Goal: Entertainment & Leisure: Consume media (video, audio)

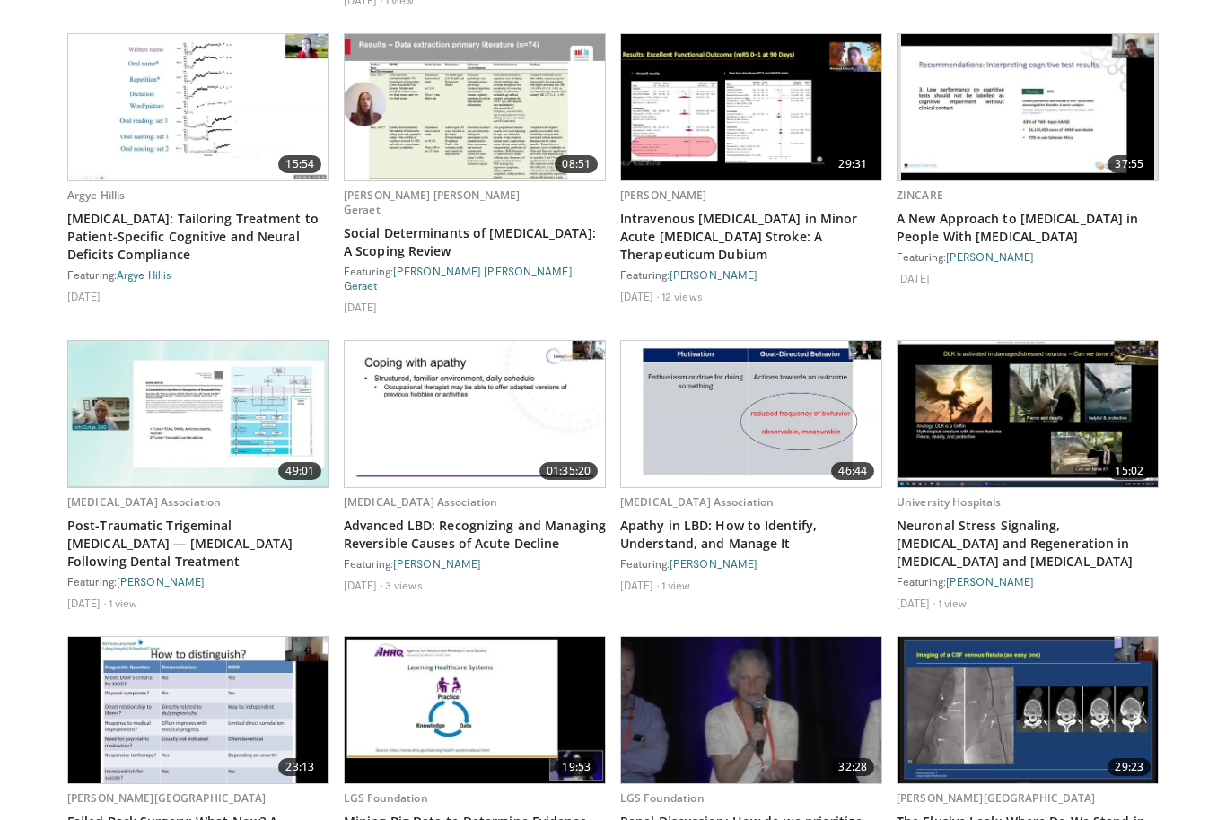
scroll to position [1456, 0]
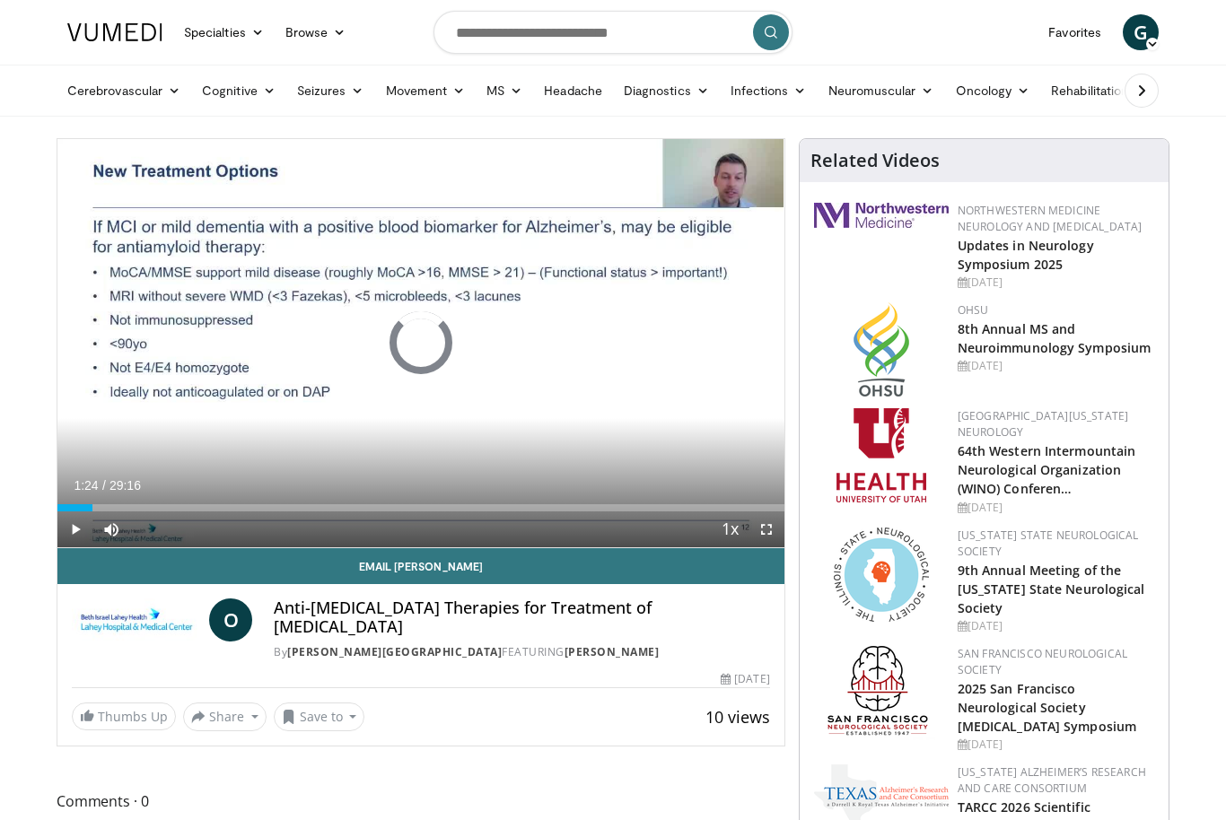
click at [79, 504] on div "Progress Bar" at bounding box center [74, 507] width 35 height 7
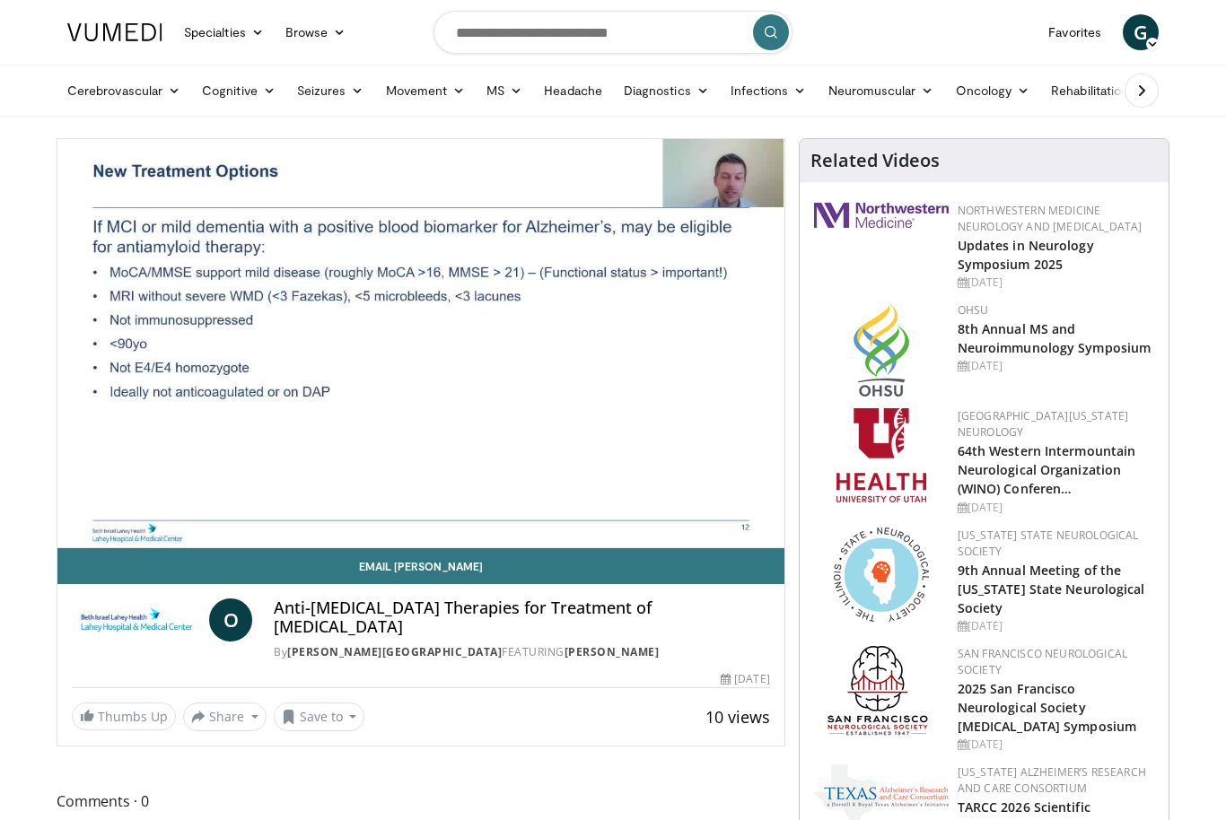
click at [199, 476] on div "10 seconds Tap to unmute" at bounding box center [420, 343] width 727 height 408
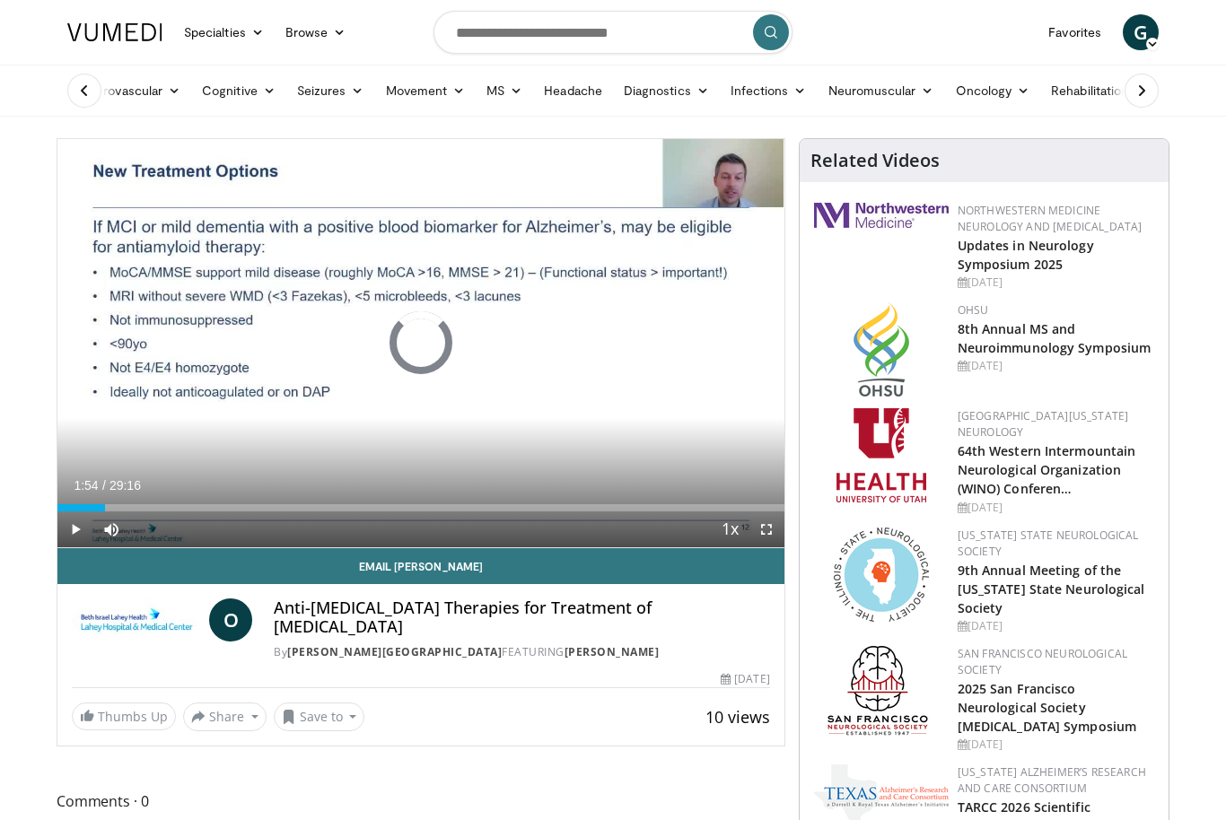
click at [100, 506] on div "Progress Bar" at bounding box center [81, 507] width 48 height 7
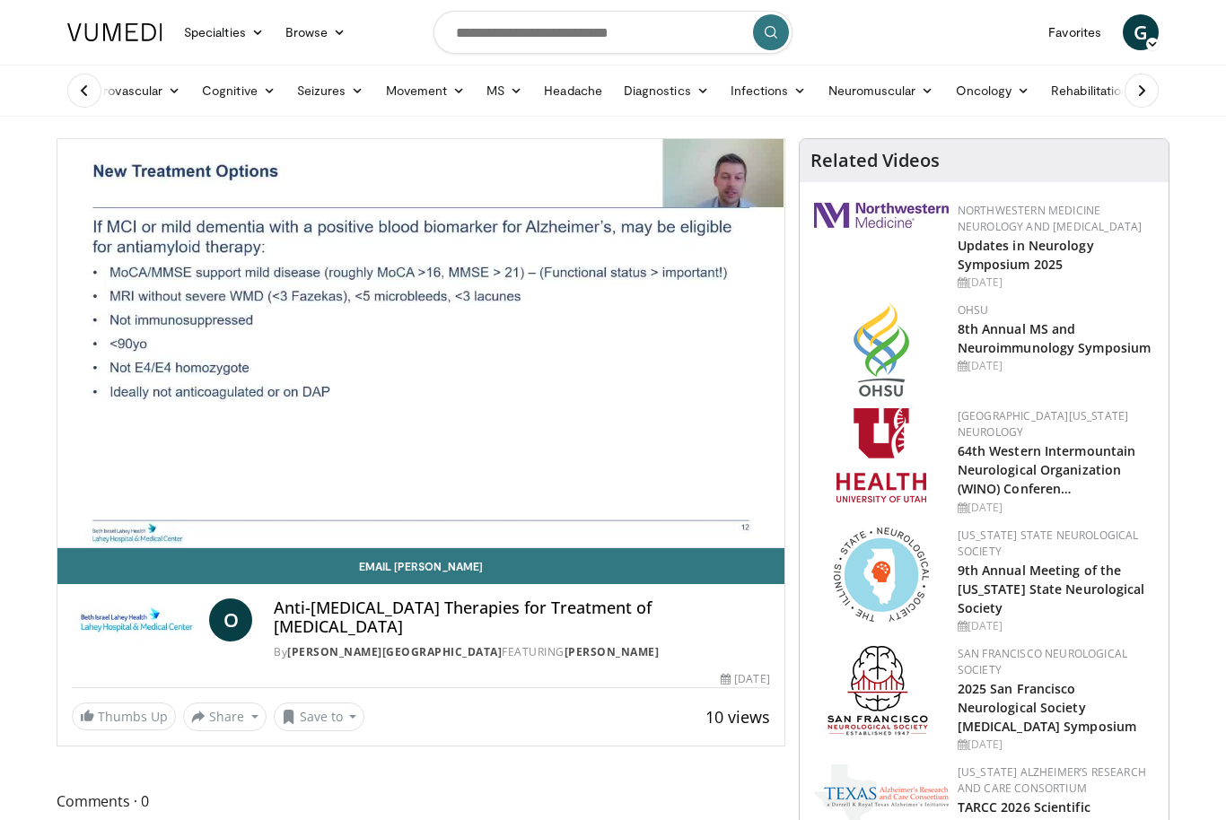
click at [175, 479] on div "10 seconds Tap to unmute" at bounding box center [420, 343] width 727 height 408
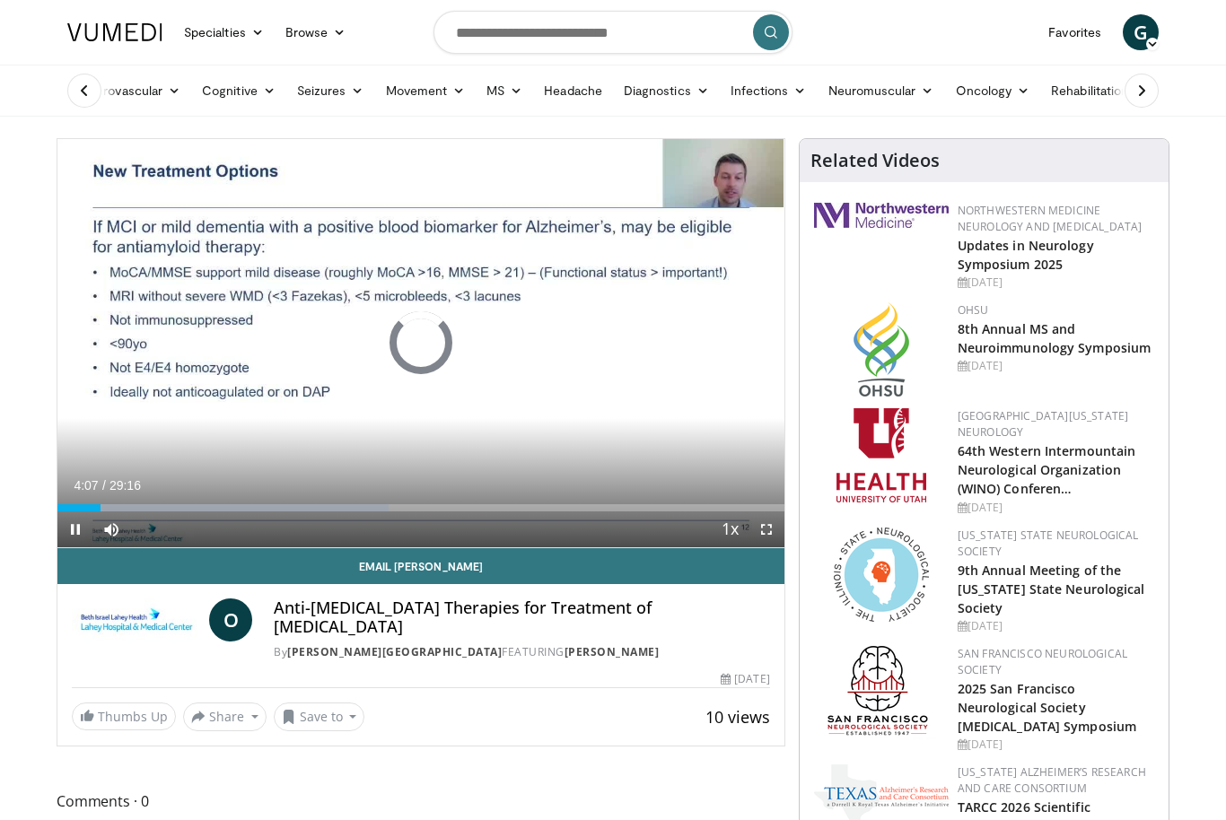
click at [162, 504] on div "Progress Bar" at bounding box center [240, 507] width 293 height 7
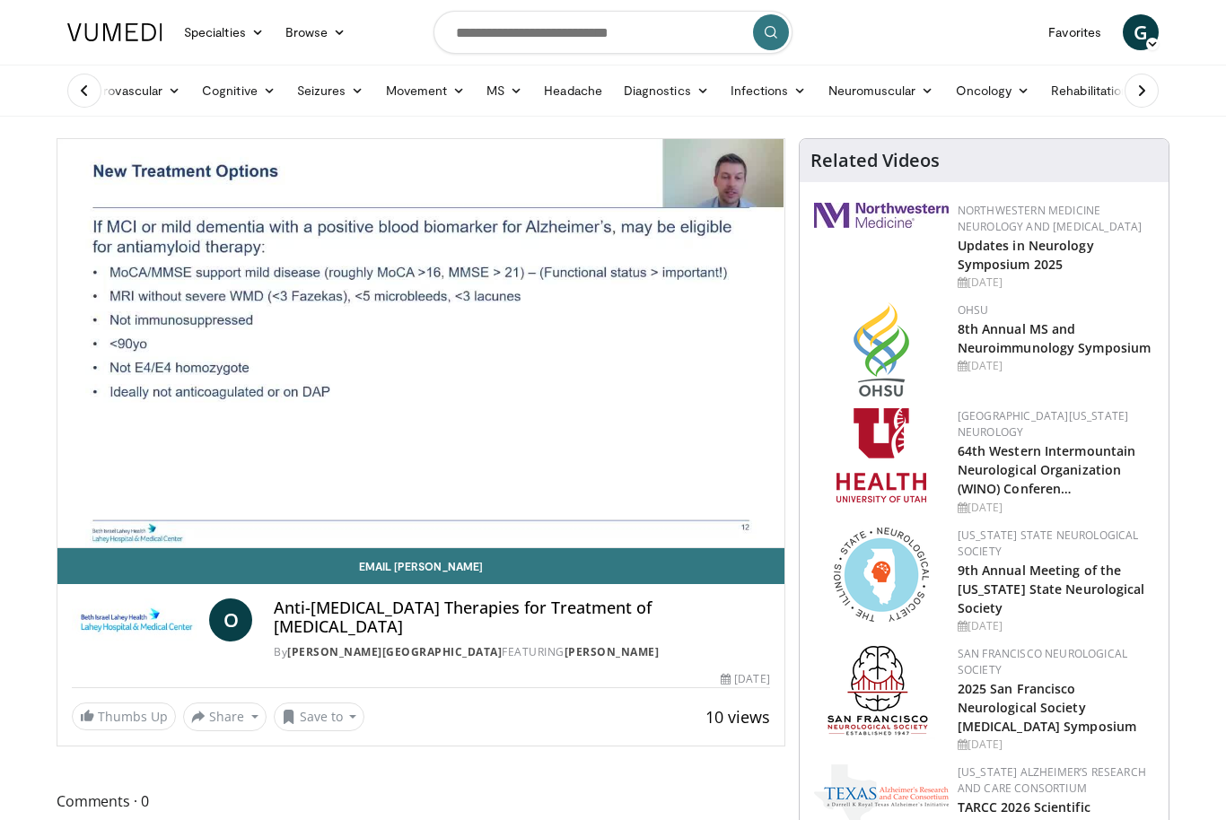
click at [229, 513] on div "Current Time 4:12 / Duration 29:16" at bounding box center [420, 521] width 727 height 16
click at [235, 486] on div "10 seconds Tap to unmute" at bounding box center [420, 343] width 727 height 408
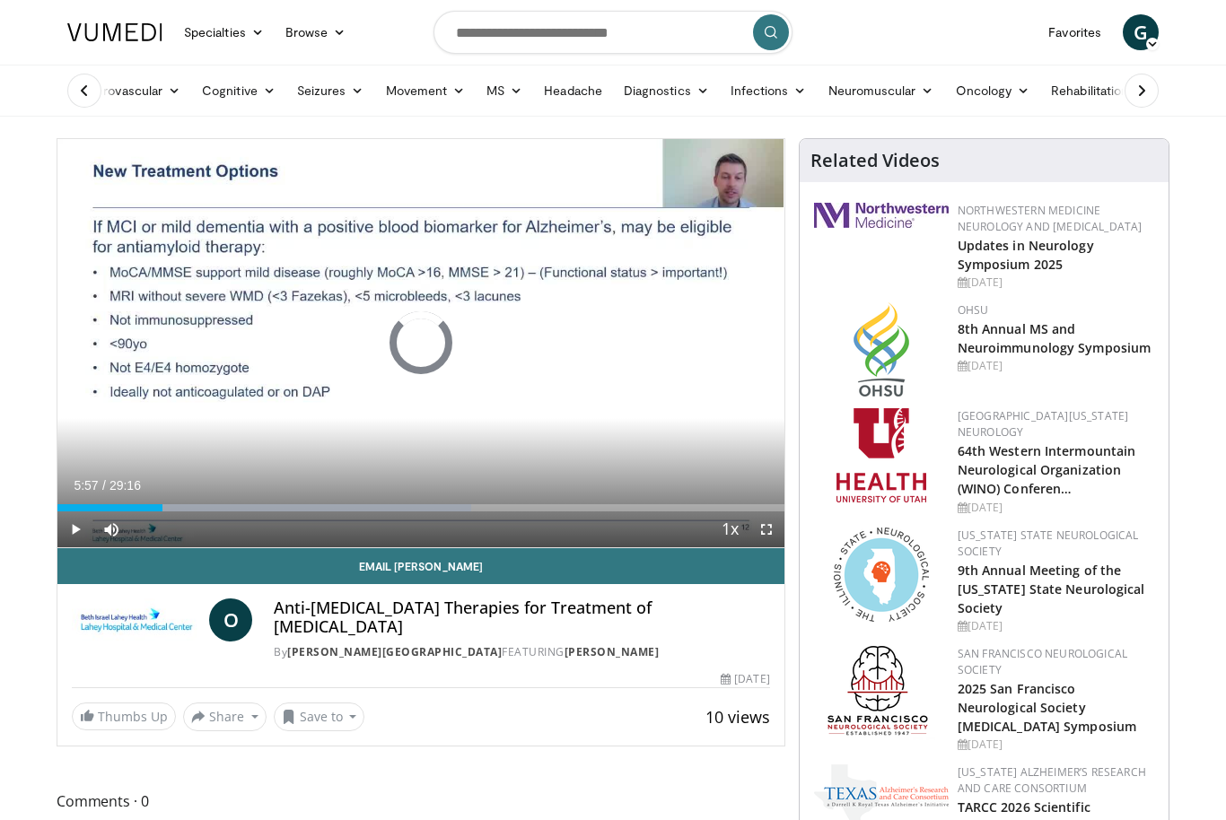
click at [205, 510] on div "Progress Bar" at bounding box center [310, 507] width 321 height 7
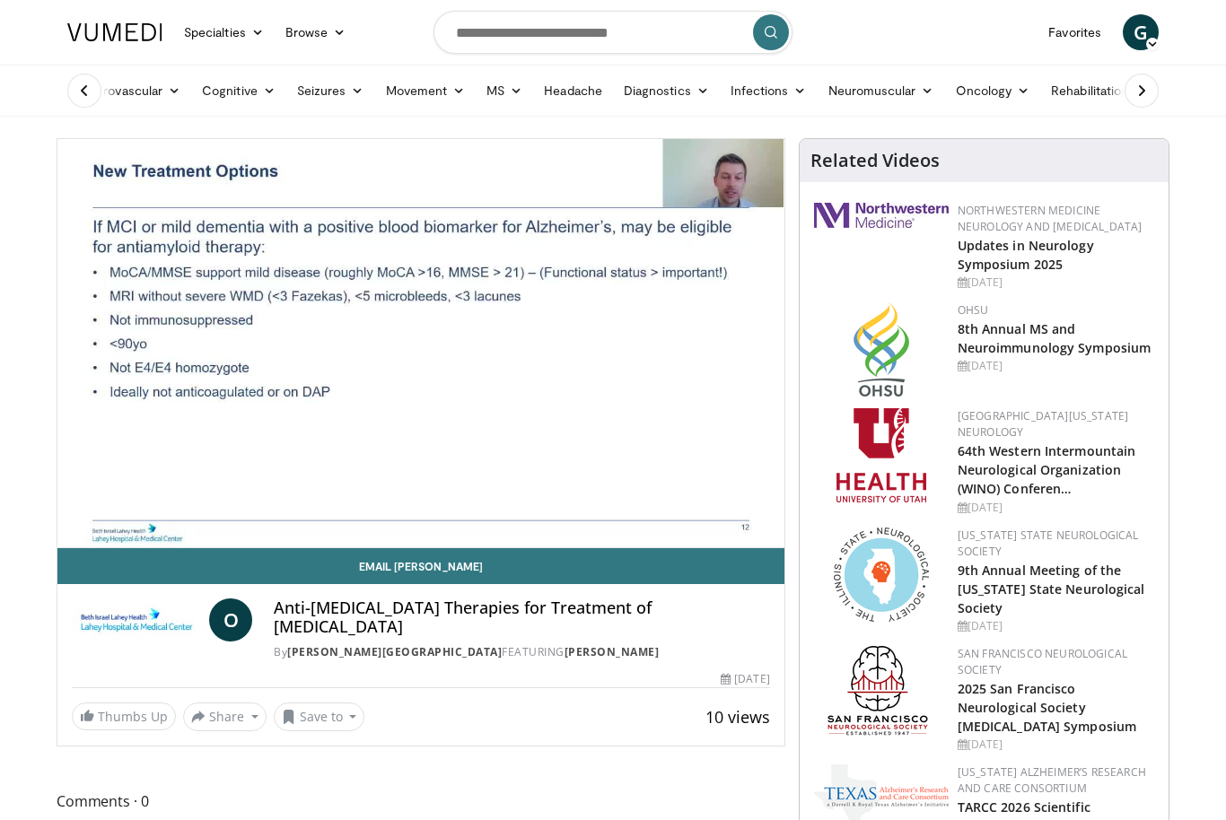
click at [159, 464] on div "10 seconds Tap to unmute" at bounding box center [420, 343] width 727 height 408
click at [211, 470] on div "10 seconds Tap to unmute" at bounding box center [420, 343] width 727 height 408
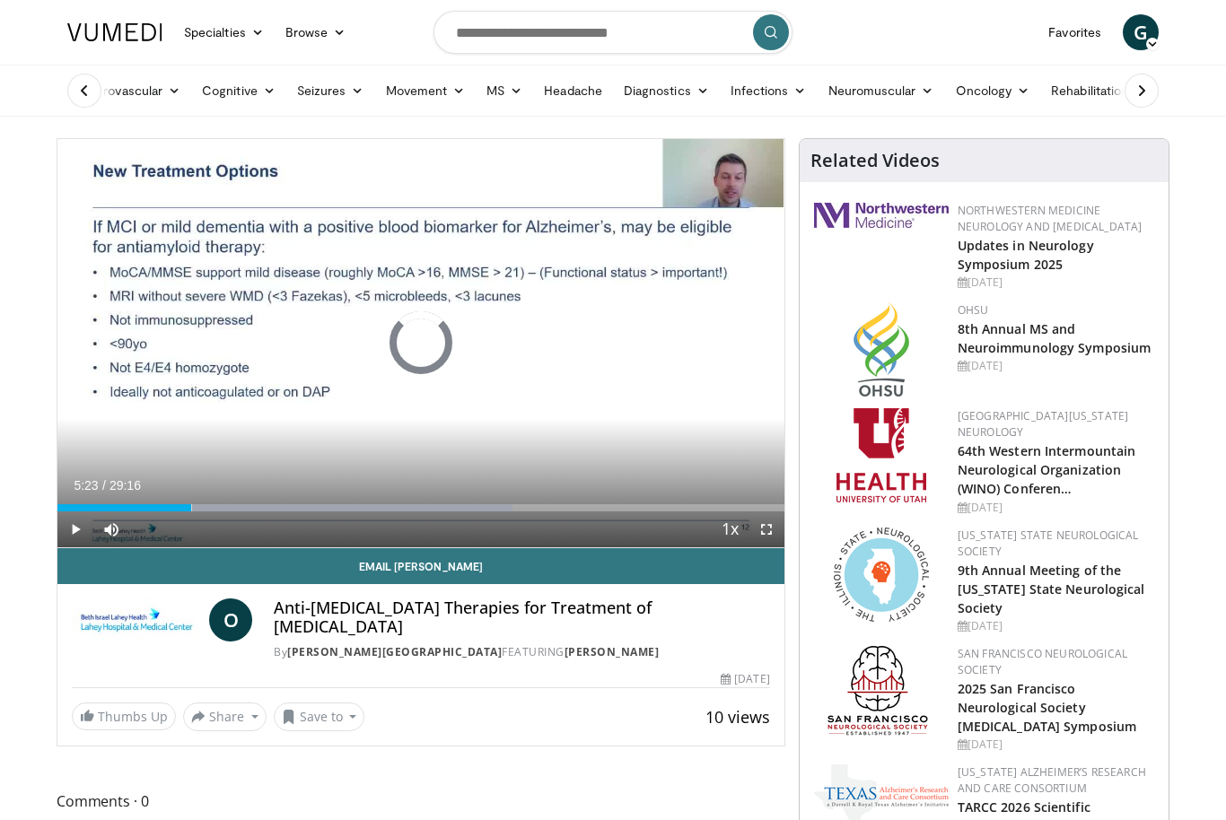
click at [191, 504] on div "Loaded : 62.63%" at bounding box center [420, 507] width 727 height 7
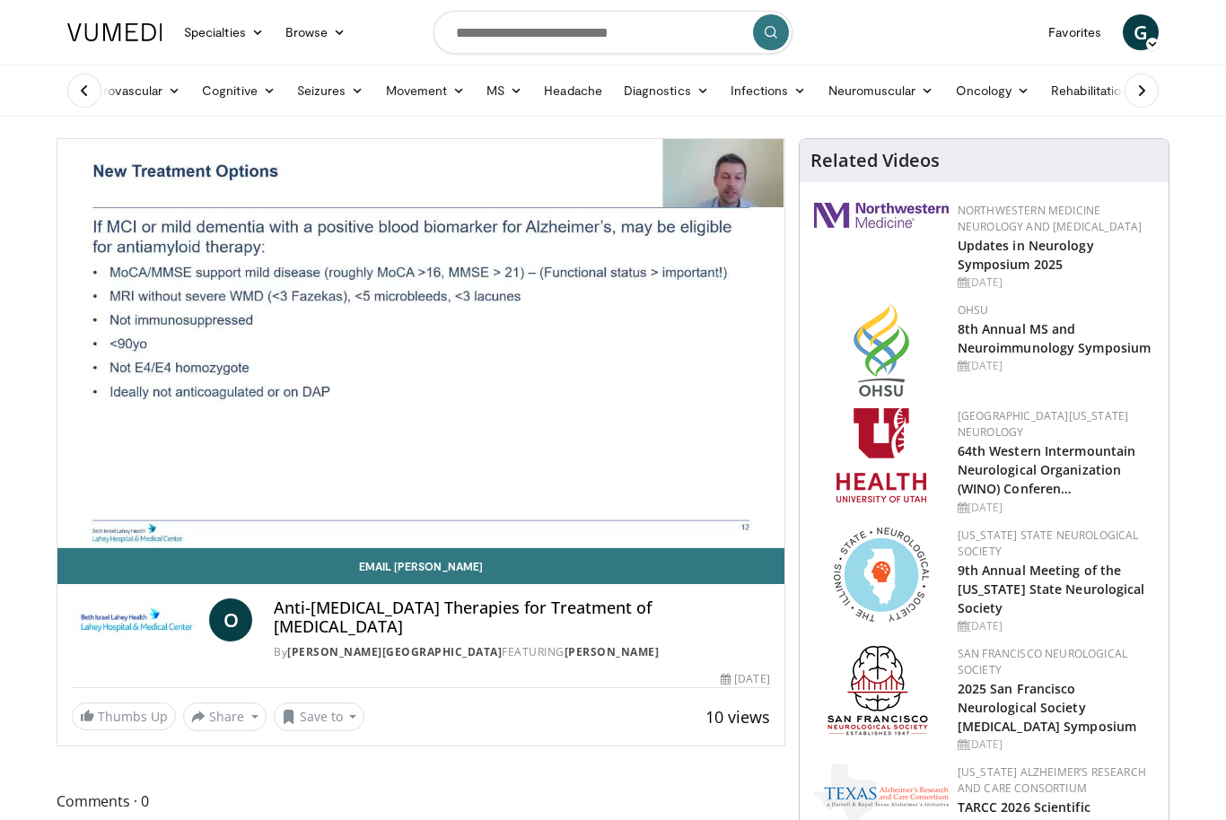
click at [299, 429] on div "10 seconds Tap to unmute" at bounding box center [420, 343] width 727 height 408
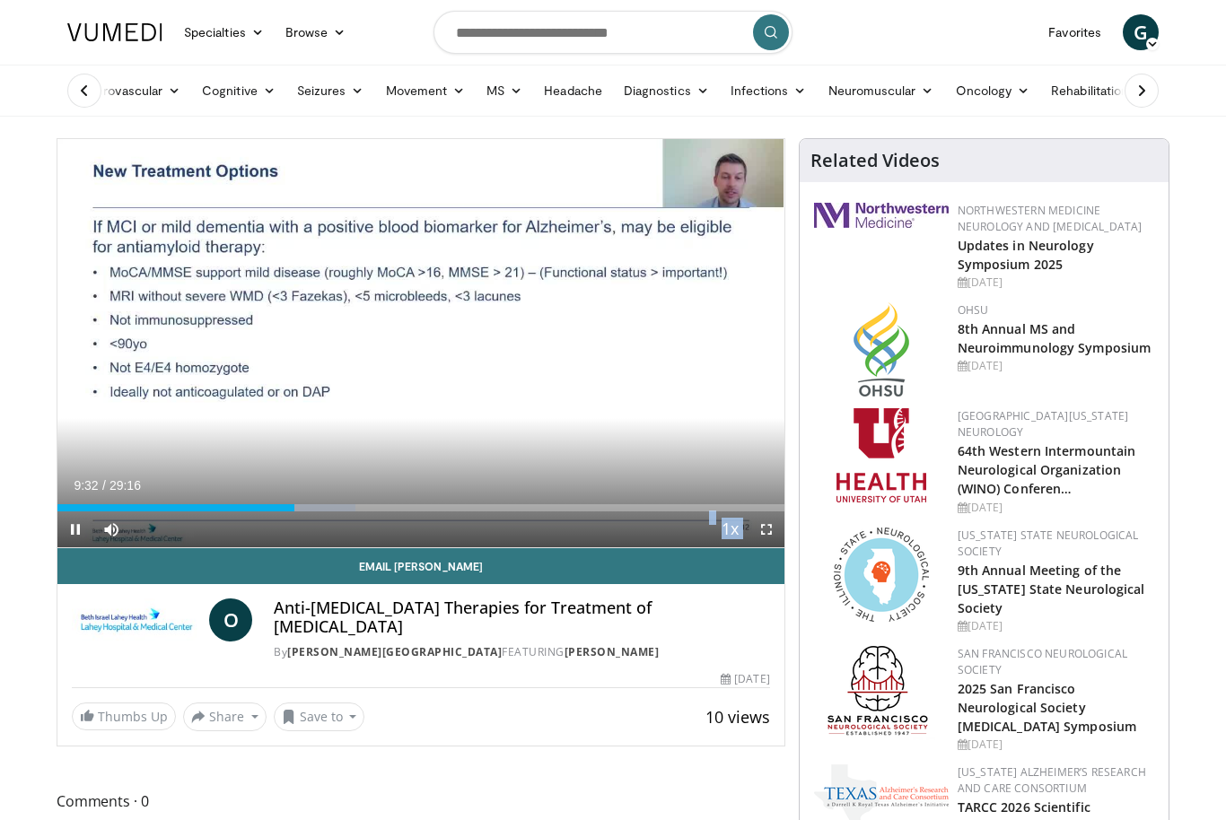
click at [289, 510] on div "Progress Bar" at bounding box center [175, 507] width 237 height 7
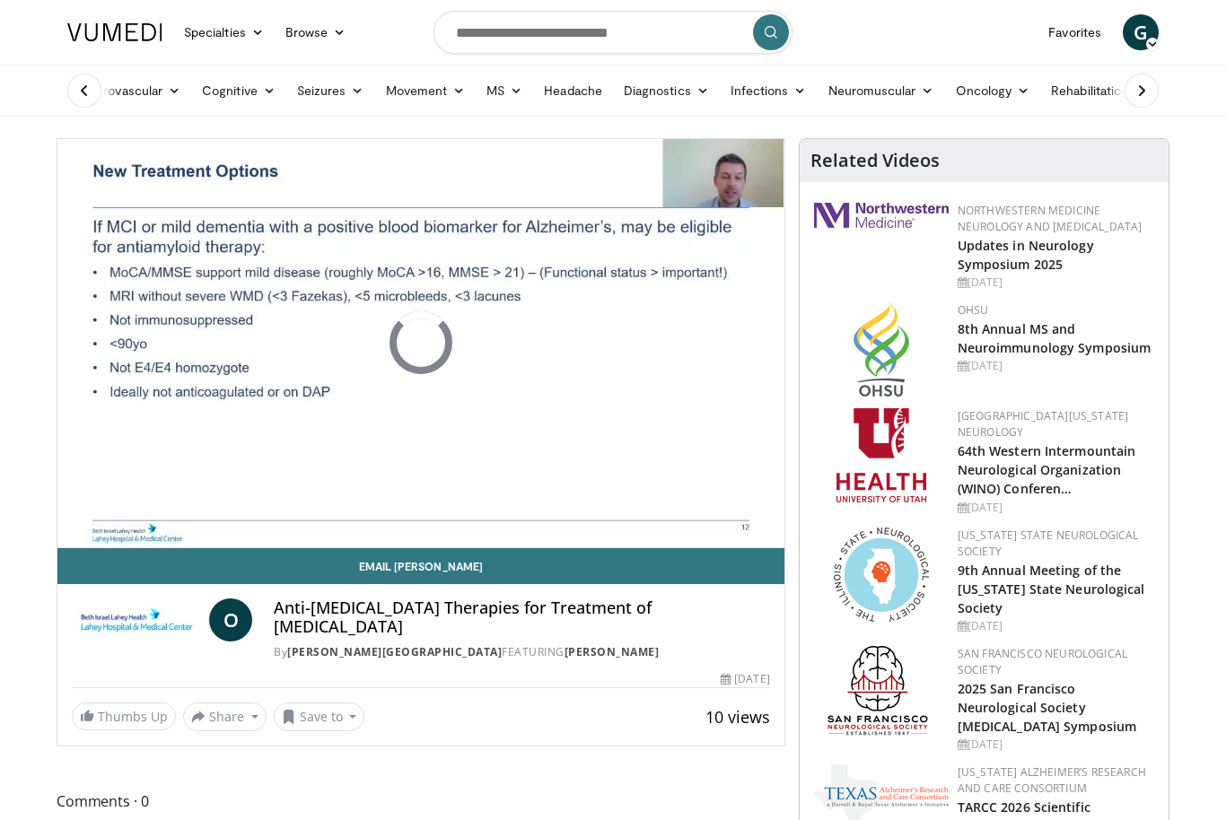
click at [279, 540] on div "Progress Bar" at bounding box center [173, 543] width 232 height 7
click at [99, 368] on div "10 seconds Tap to unmute" at bounding box center [420, 343] width 727 height 408
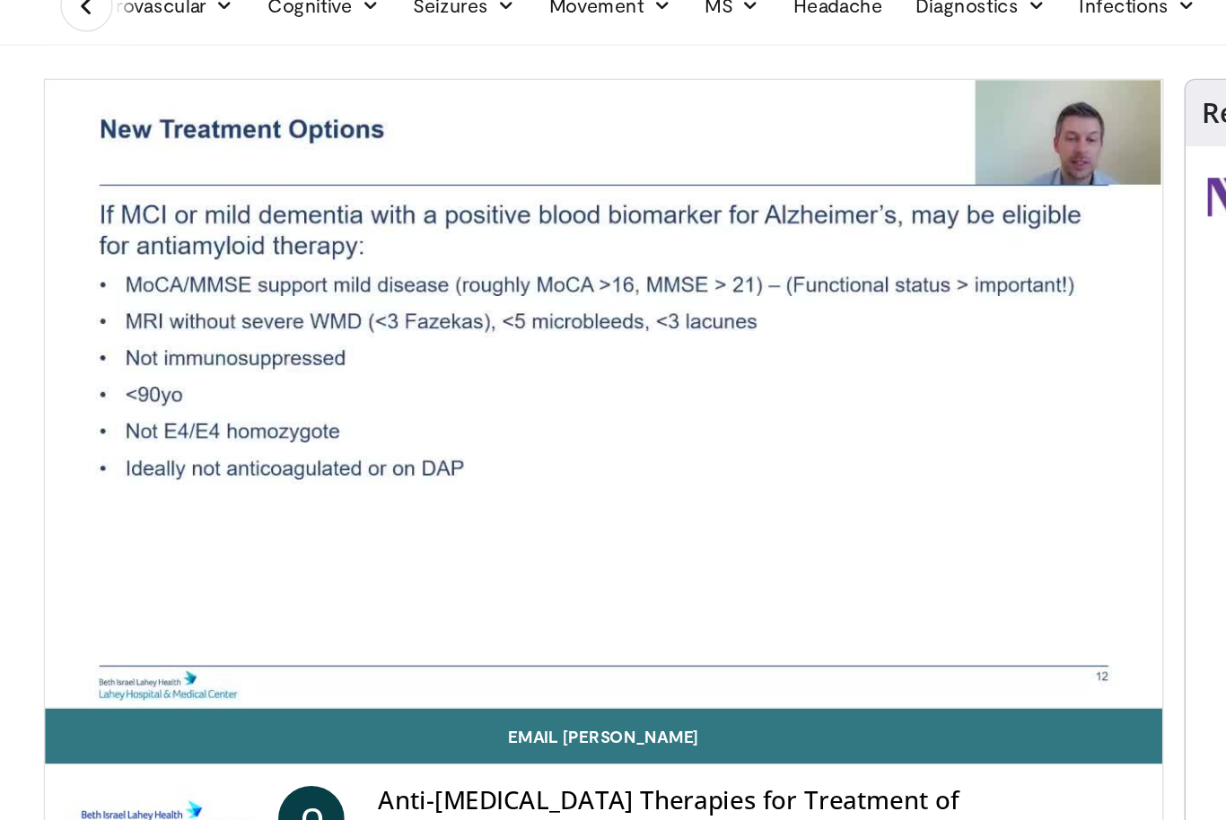
click at [101, 232] on div "10 seconds Tap to unmute" at bounding box center [420, 343] width 727 height 408
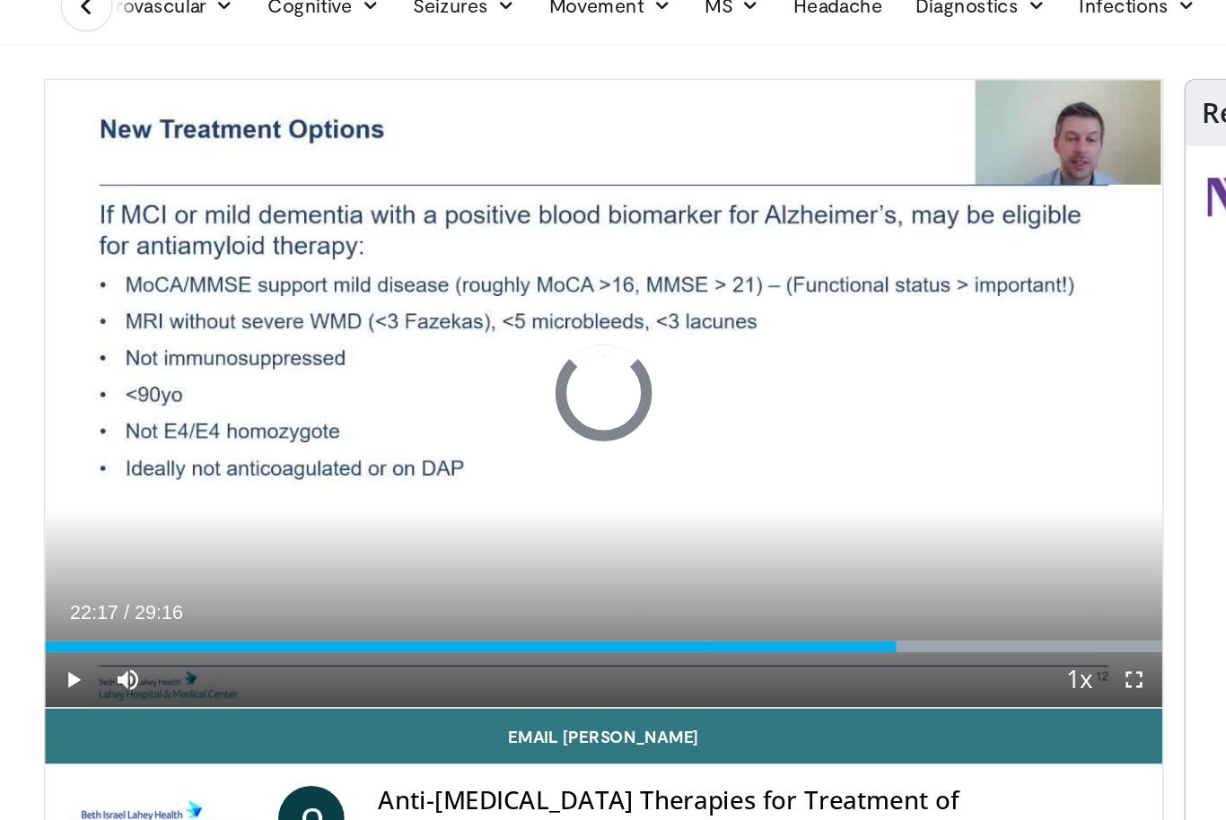
click at [583, 504] on div "Loaded : 100.00%" at bounding box center [420, 507] width 727 height 7
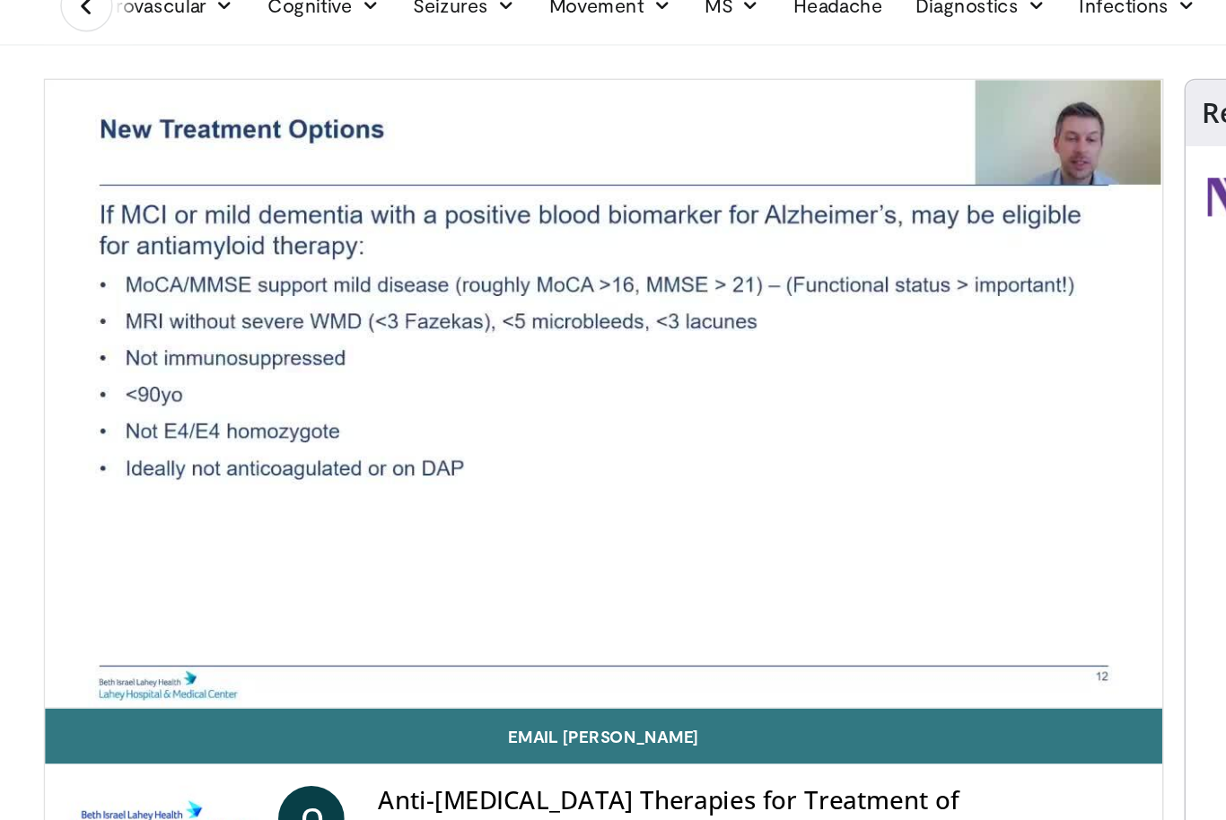
click at [642, 382] on div "10 seconds Tap to unmute" at bounding box center [420, 343] width 727 height 408
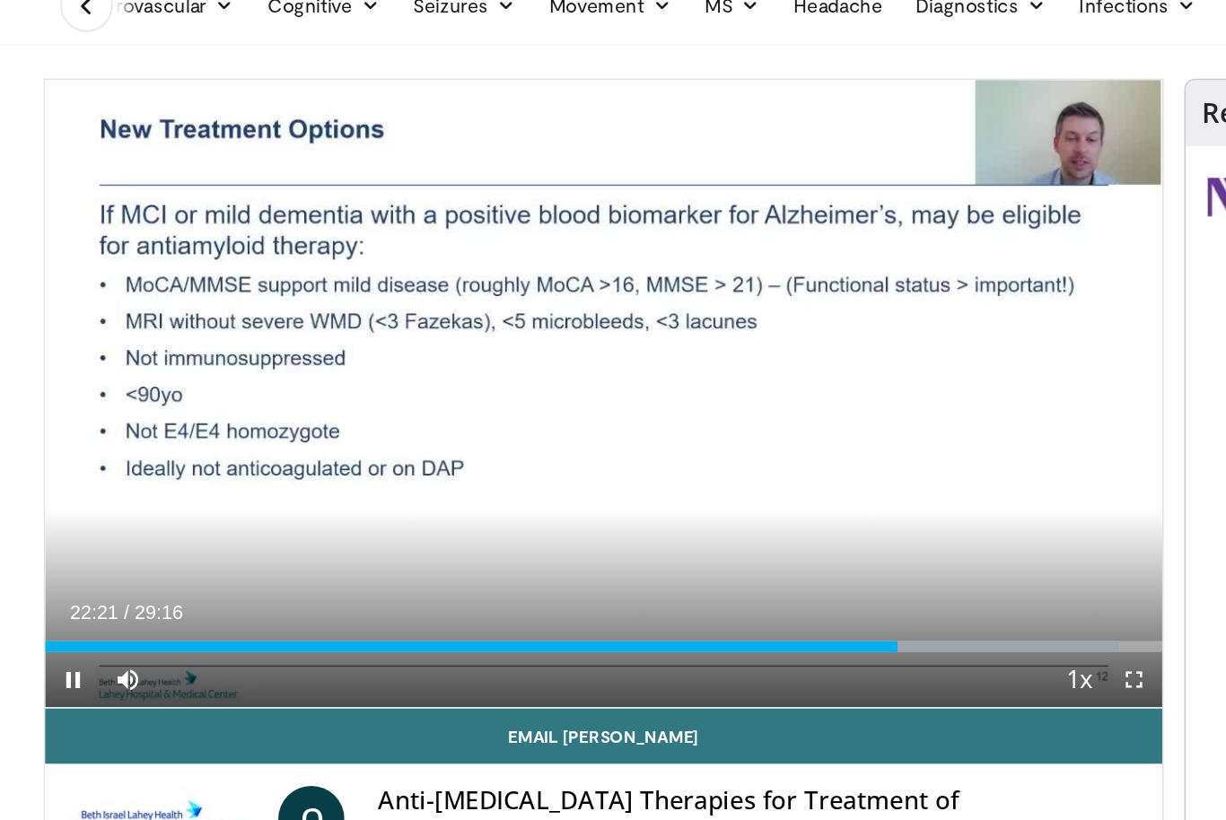
click at [582, 504] on div "Progress Bar" at bounding box center [334, 507] width 555 height 7
click at [577, 504] on div "Progress Bar" at bounding box center [333, 507] width 553 height 7
click at [574, 504] on div "Progress Bar" at bounding box center [330, 507] width 547 height 7
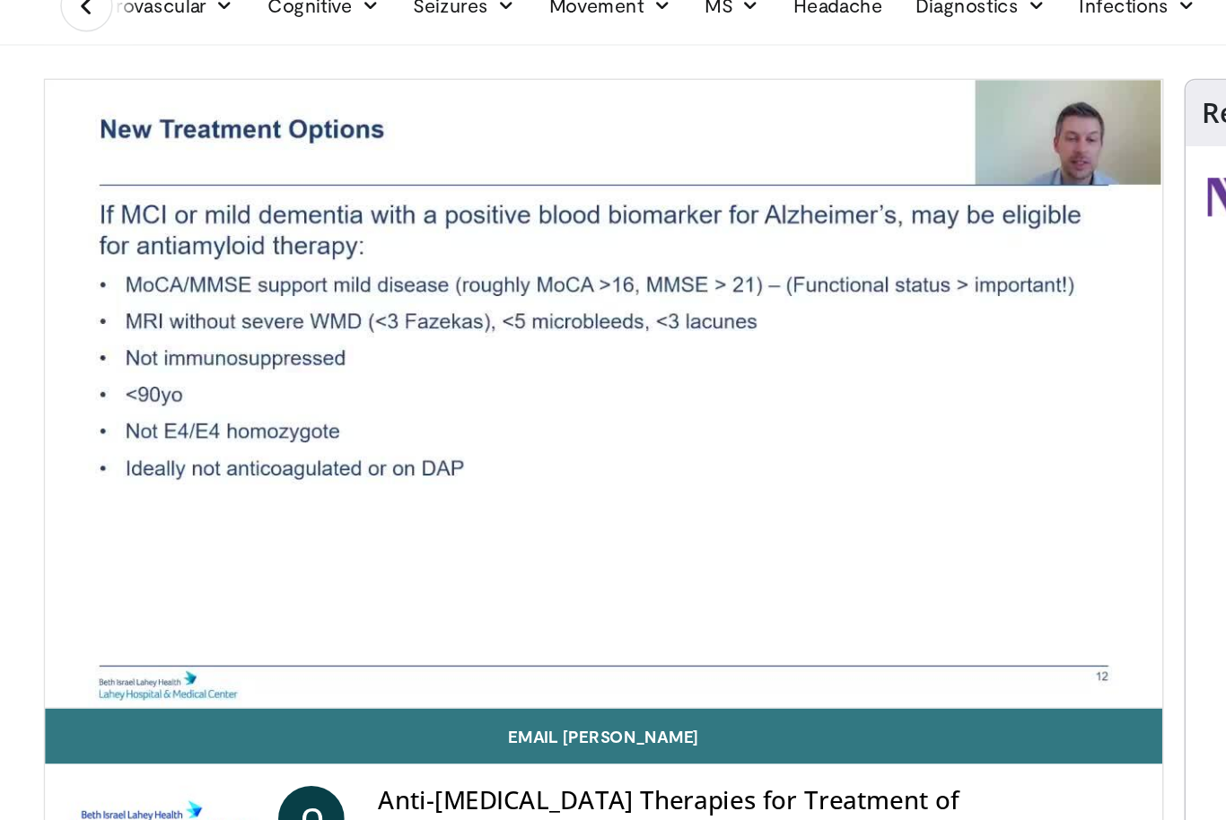
click at [546, 547] on div "Current Time 28:47 / Duration 29:16 Pause Skip Backward Skip Forward Mute Loade…" at bounding box center [420, 565] width 727 height 36
click at [661, 540] on div "Progress Bar" at bounding box center [414, 543] width 715 height 7
click at [734, 337] on div "10 seconds Tap to unmute" at bounding box center [420, 343] width 727 height 408
